Goal: Task Accomplishment & Management: Manage account settings

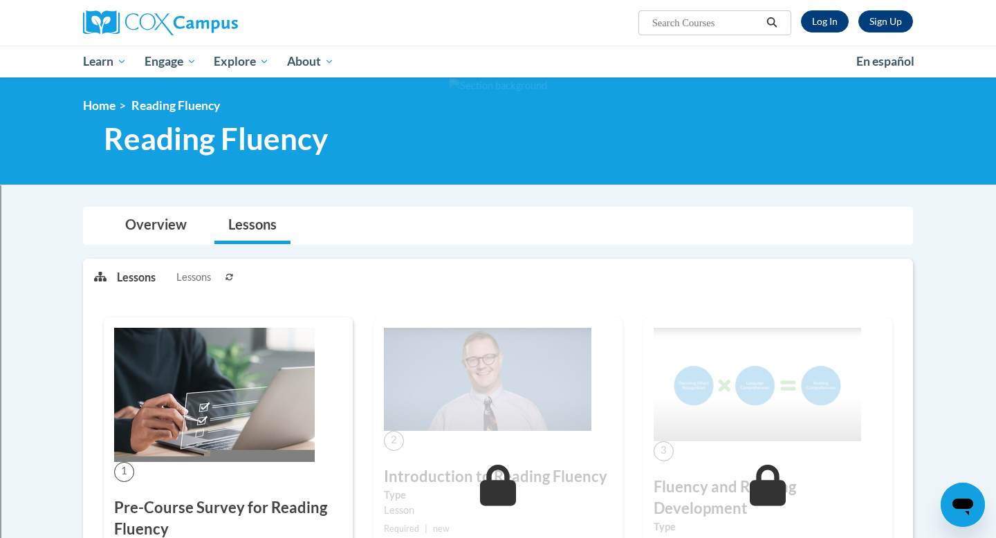
click at [220, 277] on li "Lessons Lessons" at bounding box center [169, 277] width 104 height 37
click at [225, 278] on button at bounding box center [229, 276] width 17 height 35
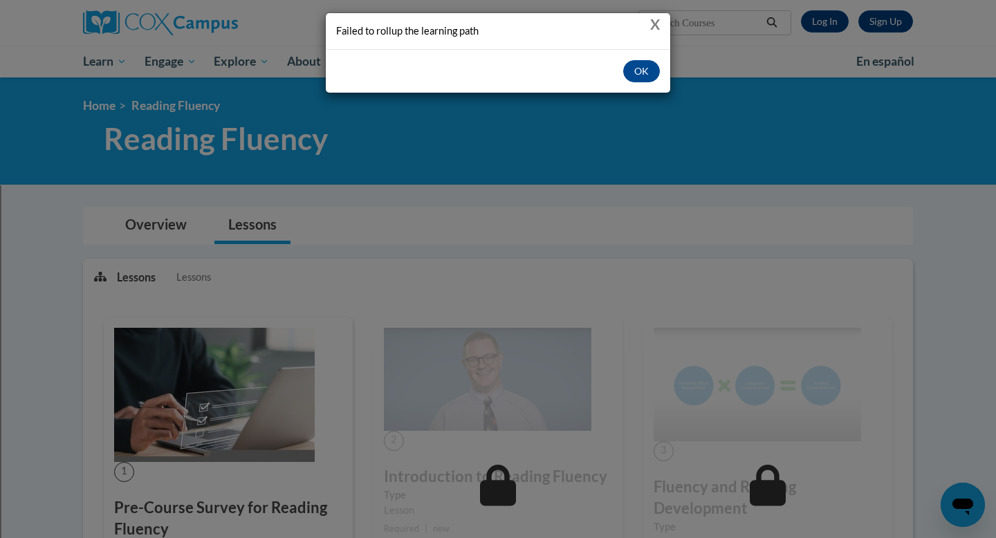
click at [651, 24] on button "X" at bounding box center [655, 24] width 10 height 15
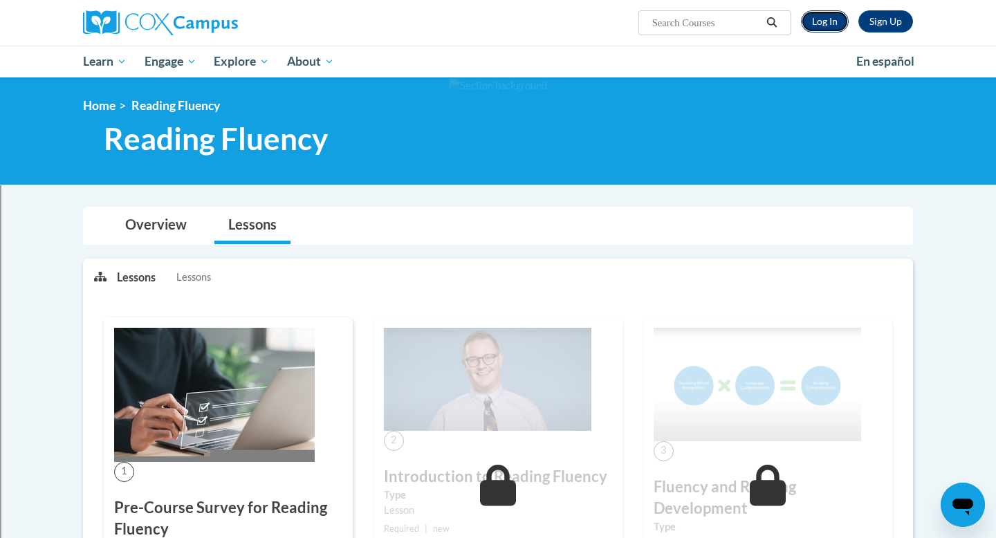
click at [822, 27] on link "Log In" at bounding box center [825, 21] width 48 height 22
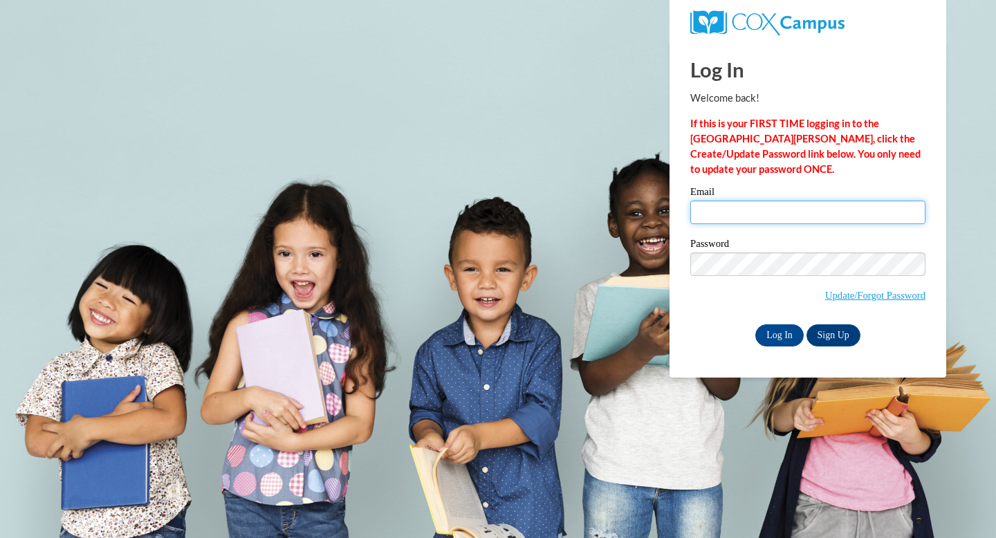
click at [733, 210] on input "Email" at bounding box center [807, 213] width 235 height 24
type input "[EMAIL_ADDRESS][DOMAIN_NAME]"
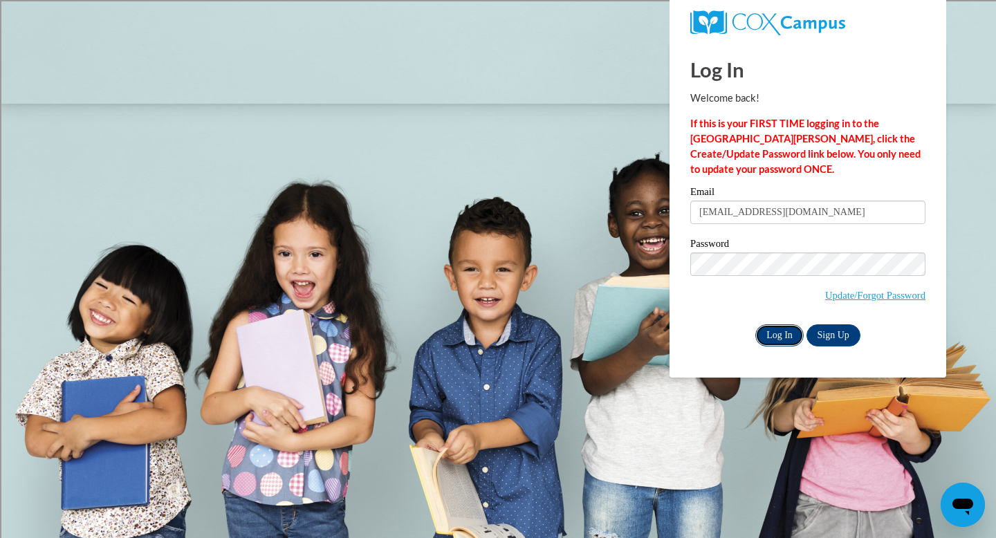
click at [776, 333] on input "Log In" at bounding box center [780, 335] width 48 height 22
click at [779, 335] on input "Log In" at bounding box center [780, 335] width 48 height 22
click at [768, 337] on input "Log In" at bounding box center [780, 335] width 48 height 22
click at [761, 277] on span "Update/Forgot Password" at bounding box center [807, 281] width 235 height 57
click at [785, 333] on input "Log In" at bounding box center [780, 335] width 48 height 22
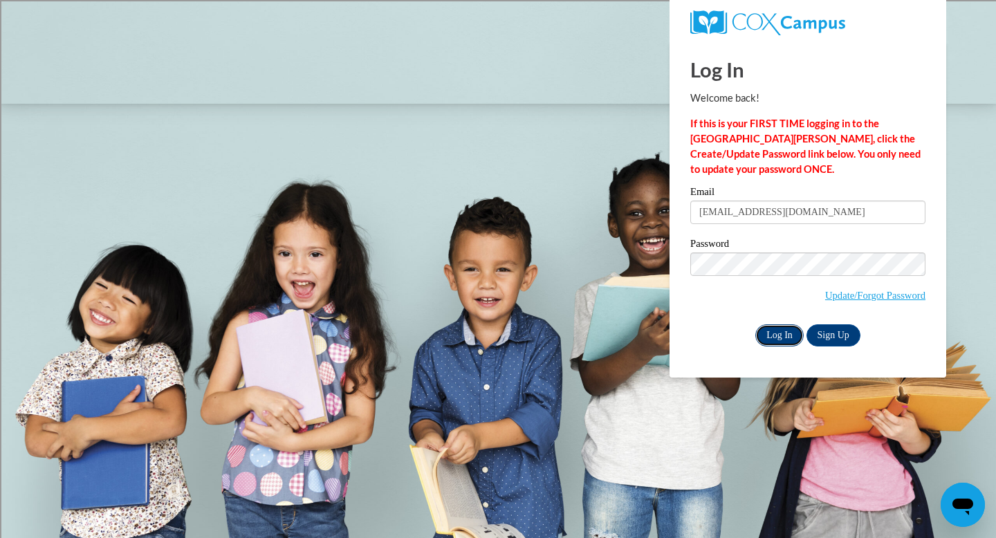
click at [779, 336] on input "Log In" at bounding box center [780, 335] width 48 height 22
click at [777, 338] on input "Log In" at bounding box center [780, 335] width 48 height 22
click at [783, 333] on input "Log In" at bounding box center [780, 335] width 48 height 22
click at [782, 335] on input "Log In" at bounding box center [780, 335] width 48 height 22
click at [784, 343] on input "Log In" at bounding box center [780, 335] width 48 height 22
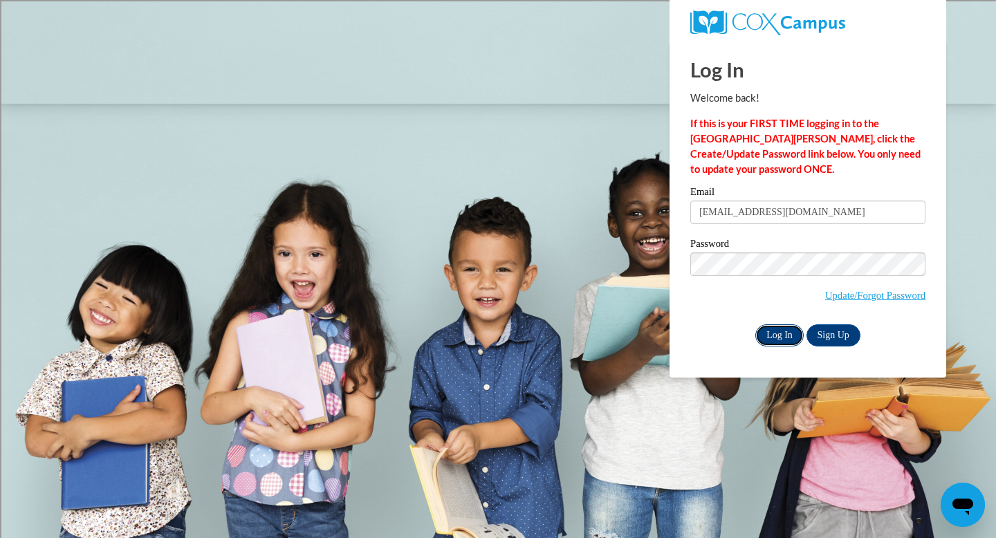
click at [785, 333] on input "Log In" at bounding box center [780, 335] width 48 height 22
click at [778, 331] on input "Log In" at bounding box center [780, 335] width 48 height 22
click at [783, 335] on input "Log In" at bounding box center [780, 335] width 48 height 22
click at [785, 339] on input "Log In" at bounding box center [780, 335] width 48 height 22
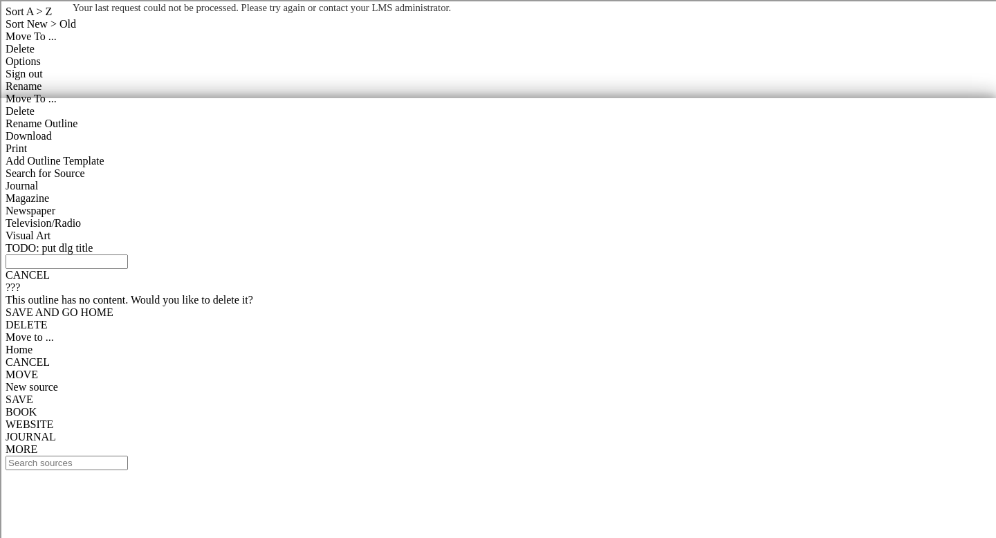
click at [159, 152] on body "Your last request could not be processed. Please try again or contact your LMS …" at bounding box center [498, 269] width 996 height 538
click at [66, 86] on div "Your last request could not be processed. Please try again or contact your LMS …" at bounding box center [498, 49] width 872 height 98
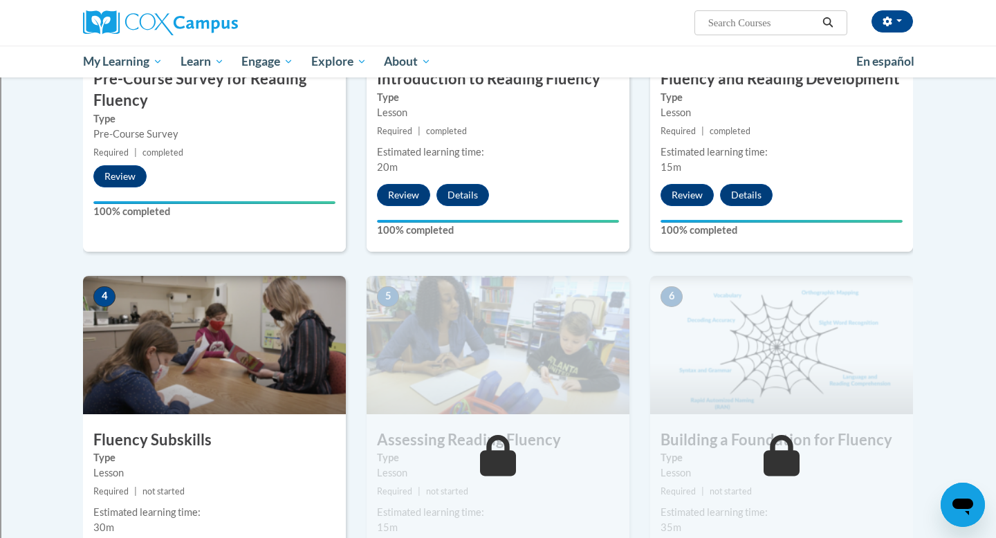
scroll to position [460, 0]
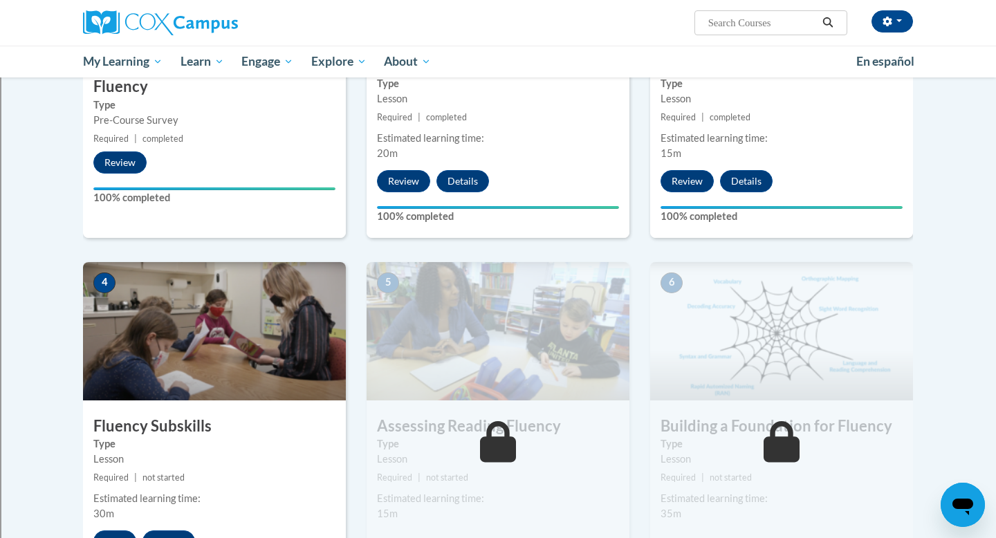
click at [0, 336] on body "[PERSON_NAME] ([GEOGRAPHIC_DATA]/[GEOGRAPHIC_DATA] UTC-05:00) My Profile Inbox …" at bounding box center [498, 460] width 996 height 1840
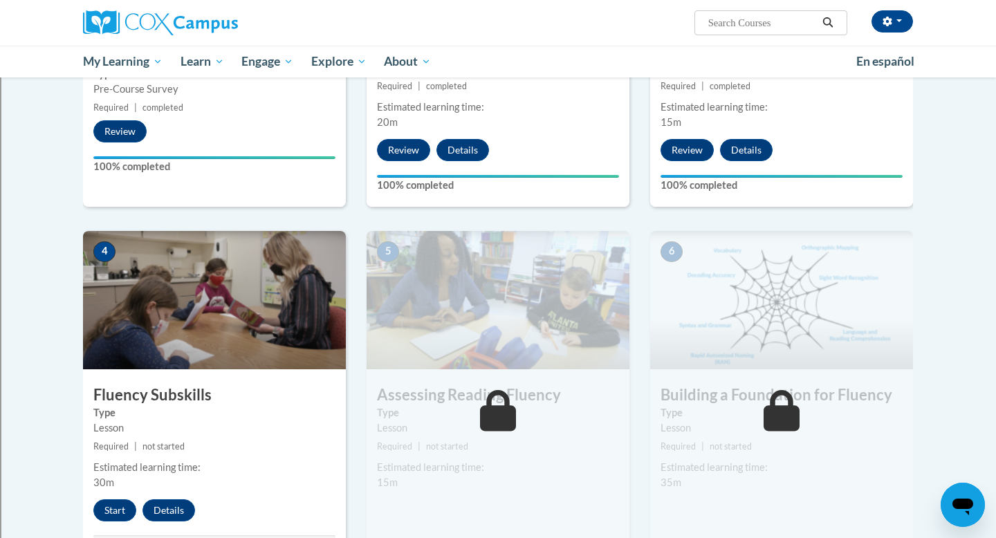
scroll to position [545, 0]
